Goal: Task Accomplishment & Management: Manage account settings

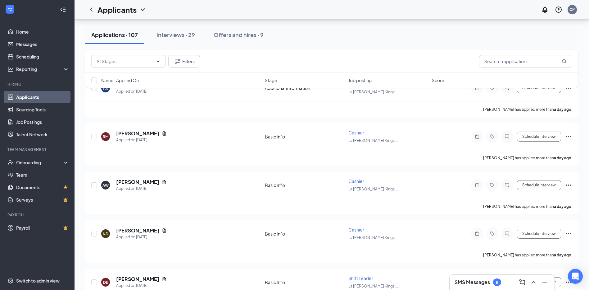
scroll to position [715, 0]
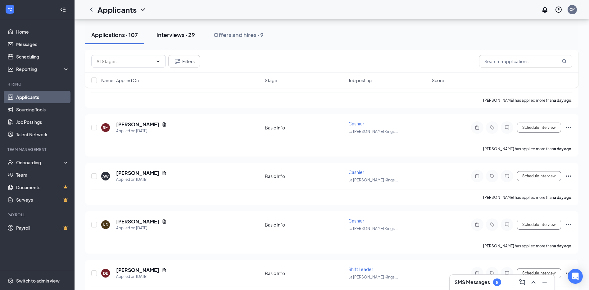
click at [186, 37] on div "Interviews · 29" at bounding box center [176, 35] width 39 height 8
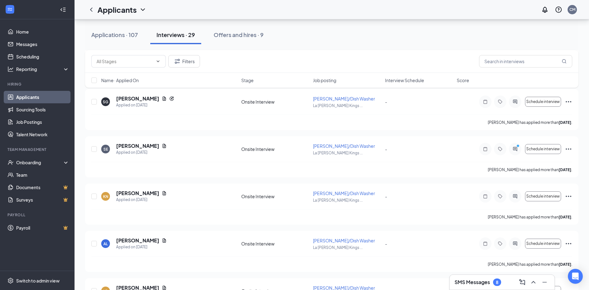
scroll to position [746, 0]
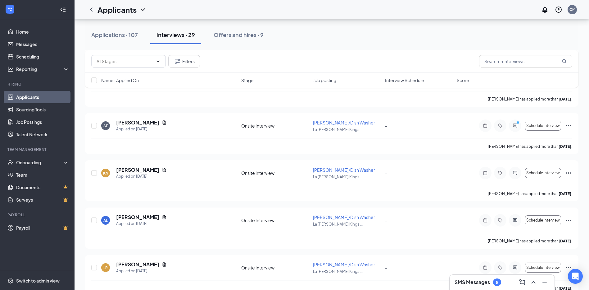
click at [118, 31] on div "Applications · 107" at bounding box center [114, 35] width 47 height 8
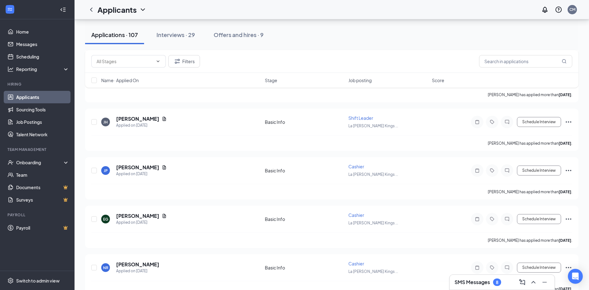
scroll to position [1087, 0]
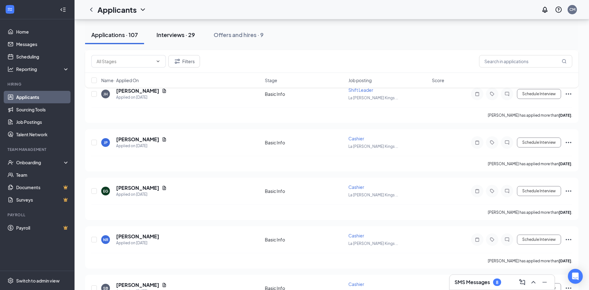
click at [160, 34] on div "Interviews · 29" at bounding box center [176, 35] width 39 height 8
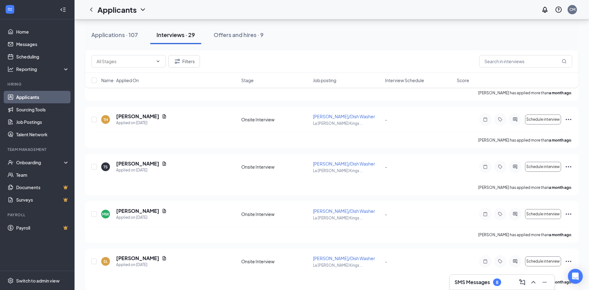
scroll to position [1231, 0]
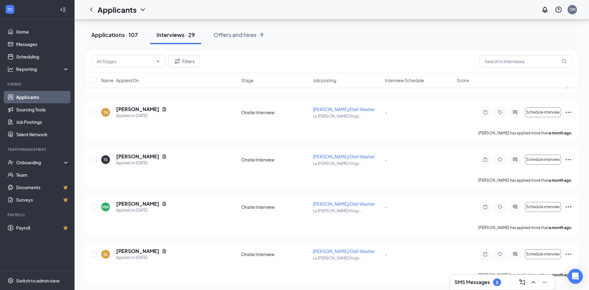
click at [120, 30] on button "Applications · 107" at bounding box center [114, 34] width 59 height 19
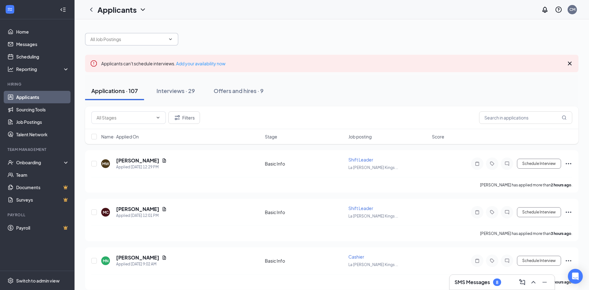
click at [173, 42] on span at bounding box center [131, 39] width 93 height 12
click at [167, 43] on span at bounding box center [131, 39] width 93 height 12
click at [169, 39] on icon "ChevronDown" at bounding box center [170, 39] width 5 height 5
click at [173, 42] on span at bounding box center [131, 39] width 93 height 12
click at [163, 119] on span at bounding box center [128, 117] width 75 height 12
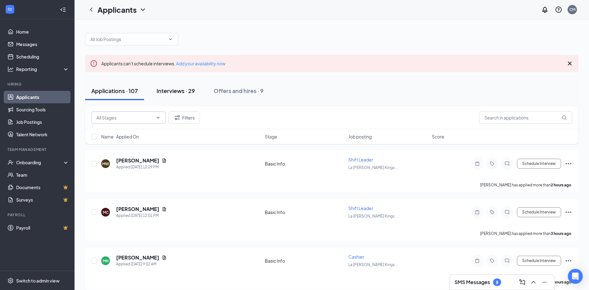
click at [172, 88] on div "Interviews · 29" at bounding box center [176, 91] width 39 height 8
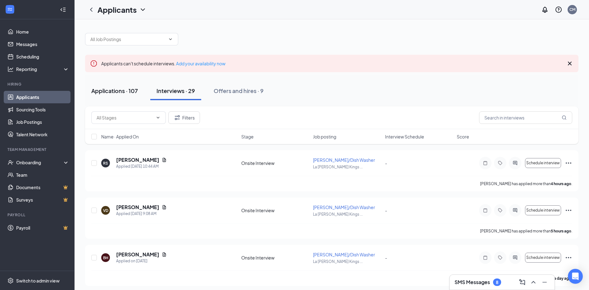
click at [117, 99] on button "Applications · 107" at bounding box center [114, 90] width 59 height 19
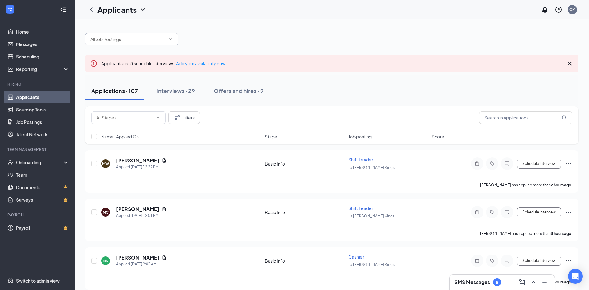
click at [171, 40] on icon "ChevronDown" at bounding box center [170, 39] width 5 height 5
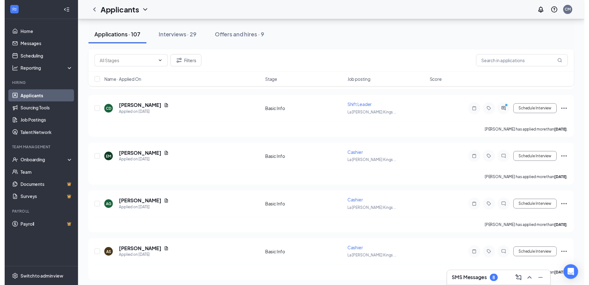
scroll to position [1802, 0]
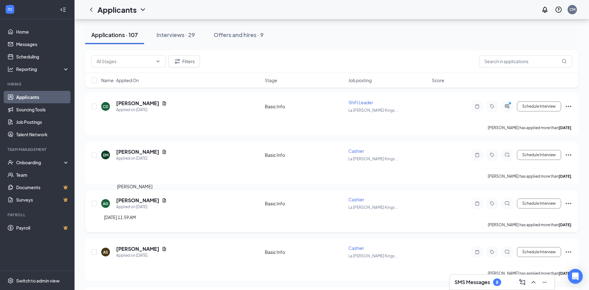
click at [131, 199] on h5 "[PERSON_NAME]" at bounding box center [137, 200] width 43 height 7
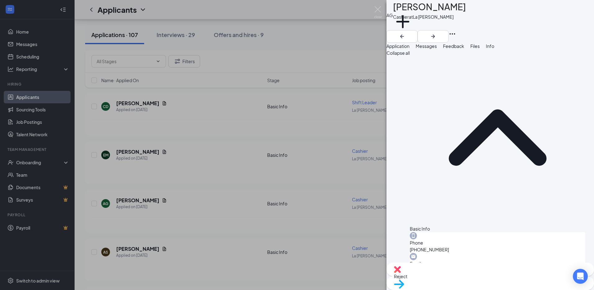
click at [226, 166] on div "AG [PERSON_NAME] at La [PERSON_NAME] Add a tag Application Messages Feedback Fi…" at bounding box center [297, 145] width 594 height 290
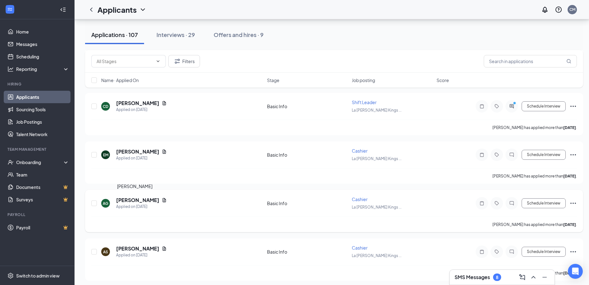
click at [136, 200] on h5 "[PERSON_NAME]" at bounding box center [137, 200] width 43 height 7
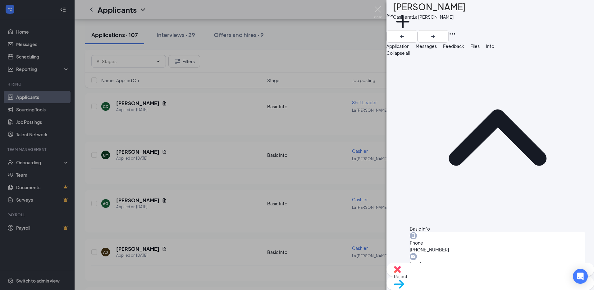
click at [311, 100] on div "AG [PERSON_NAME] at La [PERSON_NAME] Add a tag Application Messages Feedback Fi…" at bounding box center [297, 145] width 594 height 290
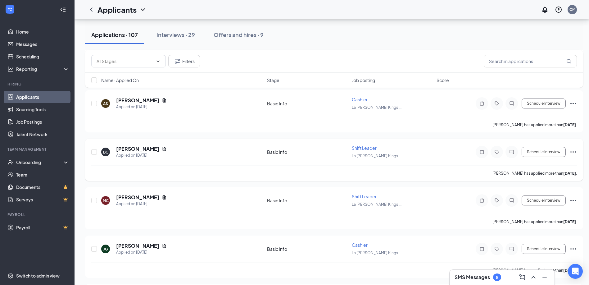
scroll to position [1833, 0]
